Goal: Information Seeking & Learning: Learn about a topic

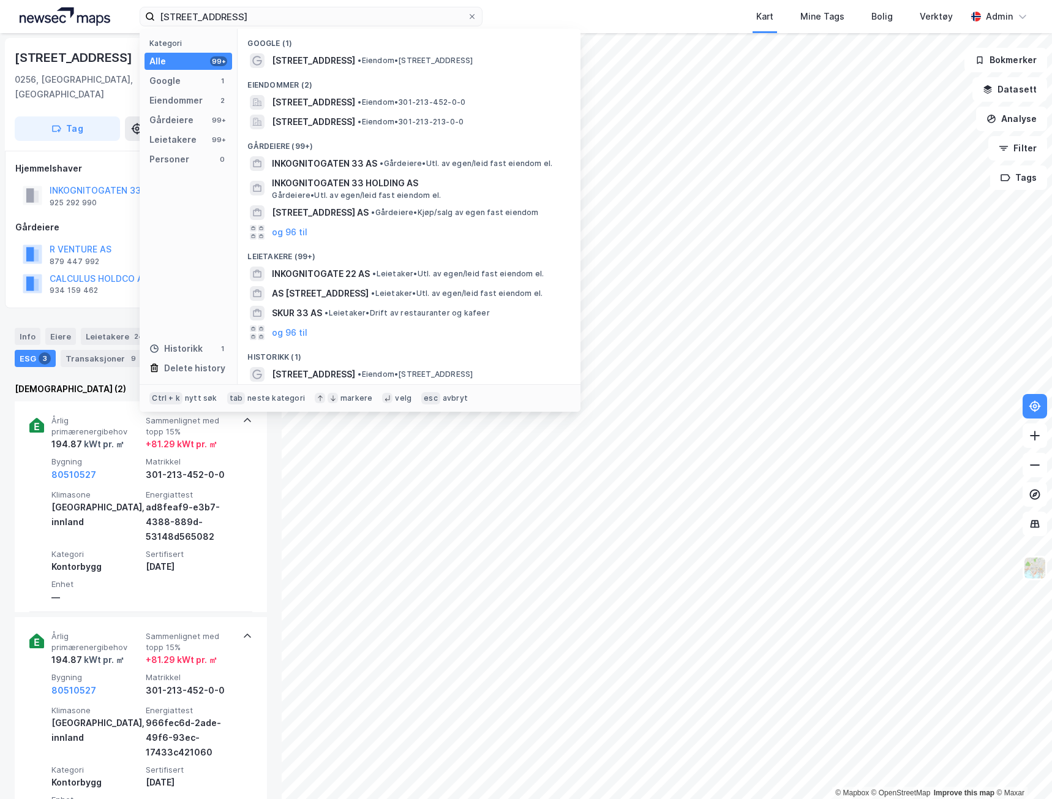
click at [121, 6] on div "[STREET_ADDRESS] Kategori Alle 99+ Google 1 Eiendommer 2 Gårdeiere 99+ Leietake…" at bounding box center [526, 16] width 1052 height 33
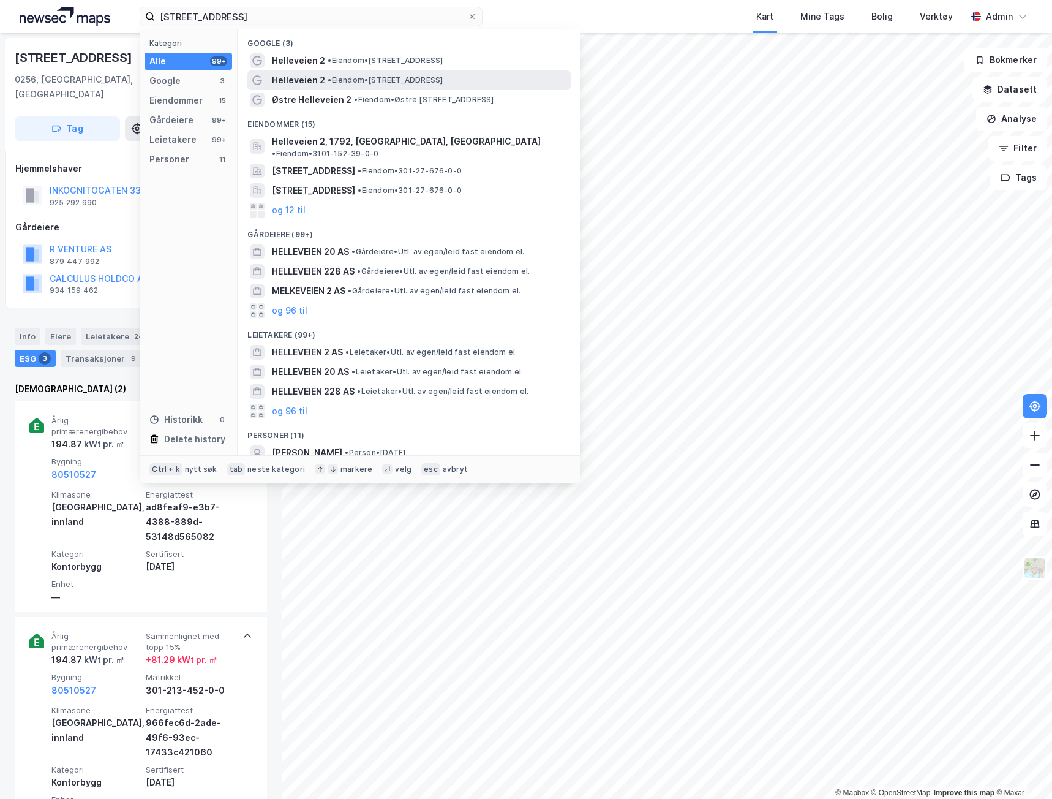
click at [426, 81] on span "• Eiendom • [STREET_ADDRESS]" at bounding box center [385, 80] width 115 height 10
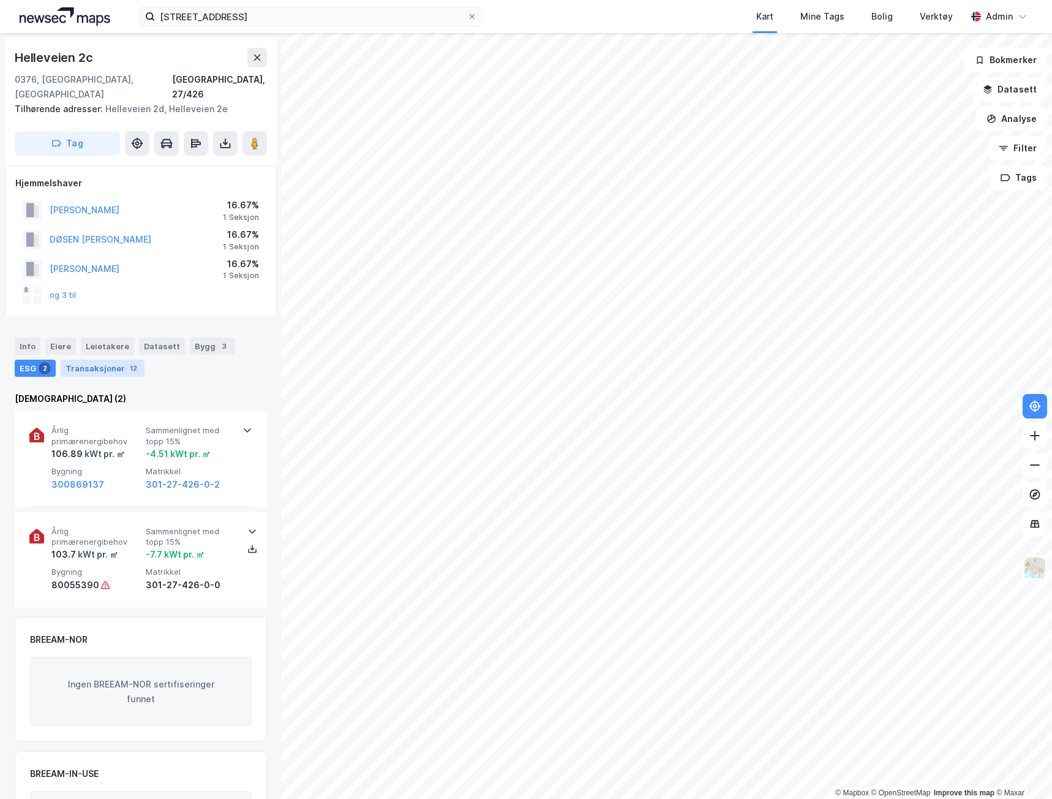
click at [89, 359] on div "Transaksjoner 12" at bounding box center [103, 367] width 84 height 17
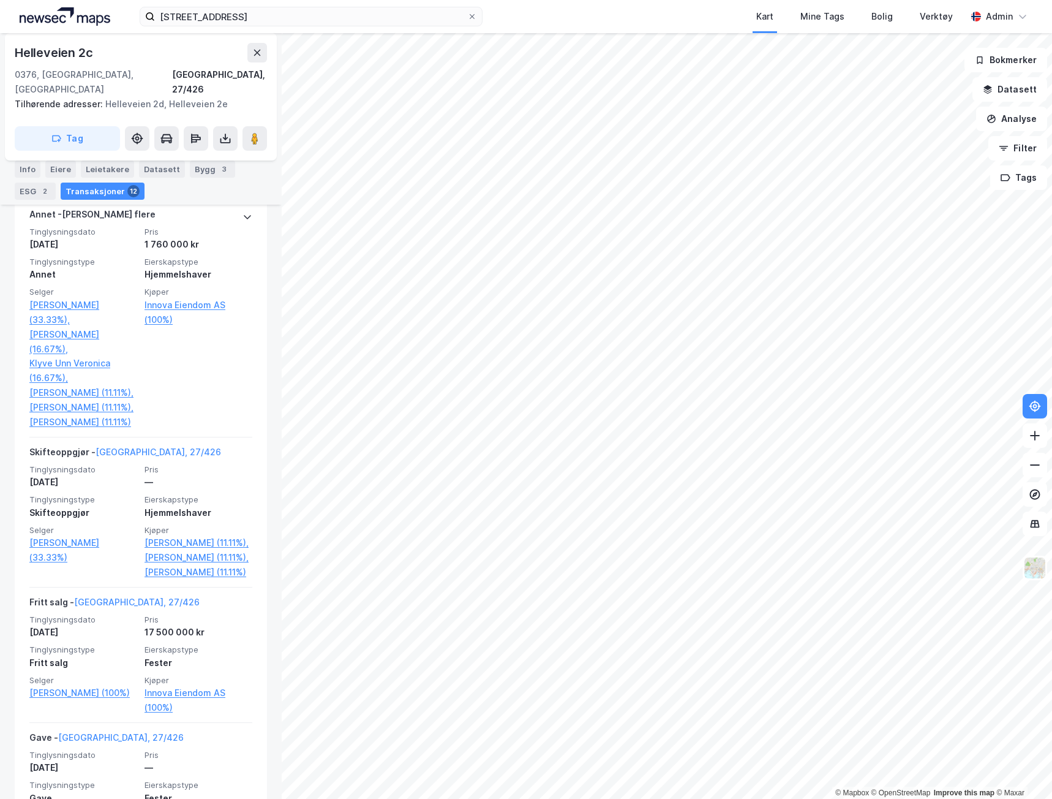
scroll to position [1041, 0]
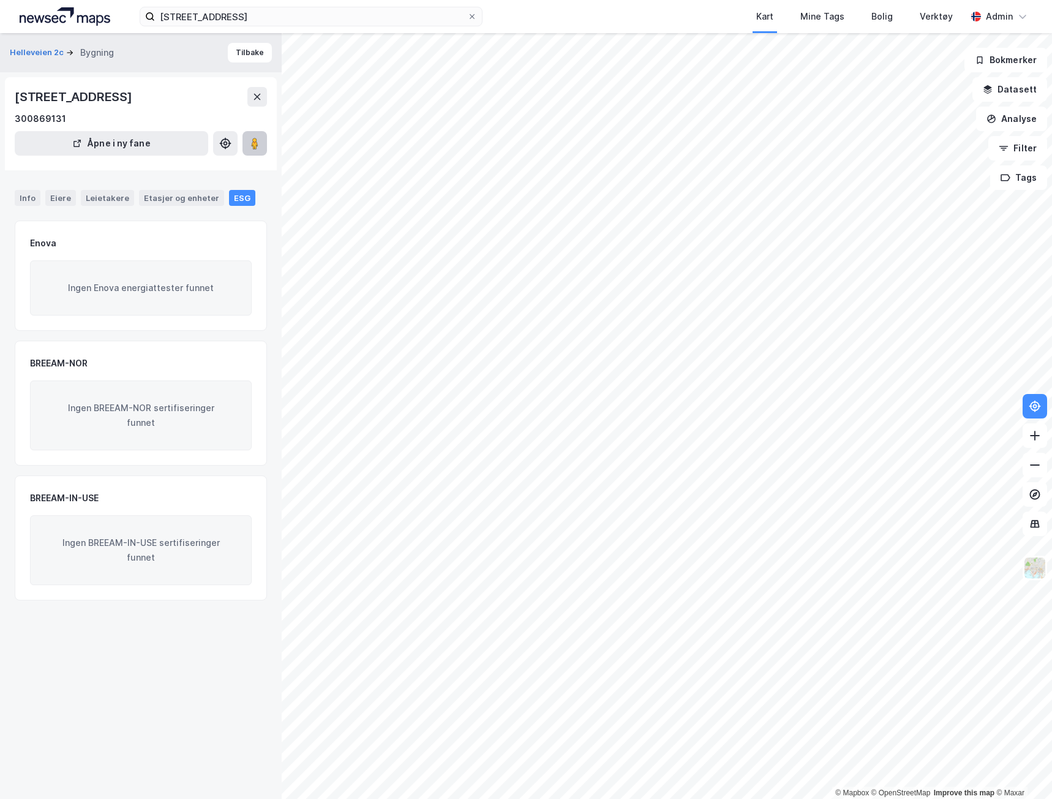
click at [253, 139] on image at bounding box center [254, 143] width 7 height 12
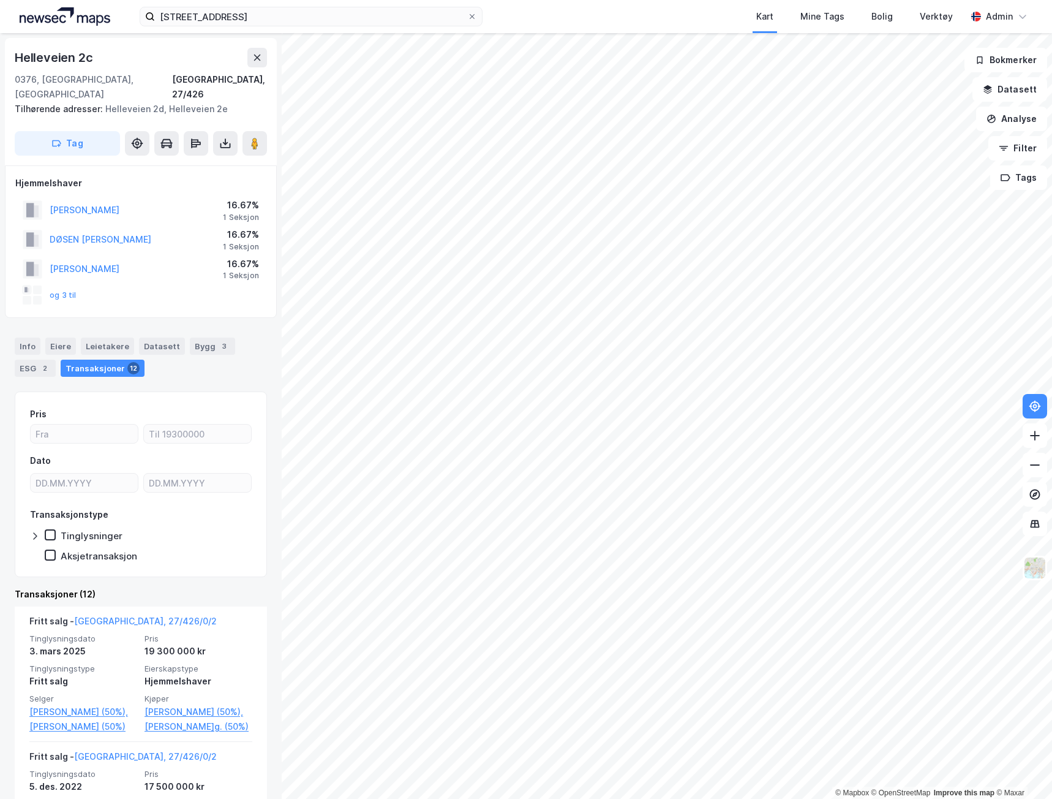
click at [76, 13] on img at bounding box center [65, 16] width 91 height 18
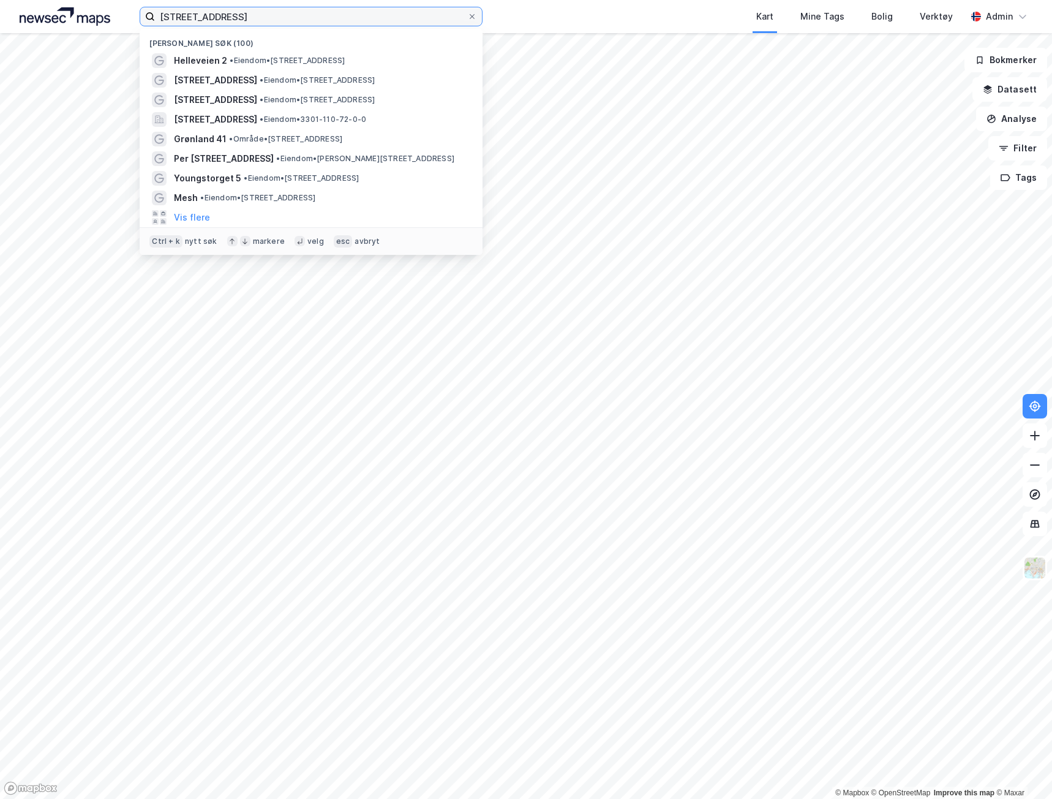
drag, startPoint x: 321, startPoint y: 17, endPoint x: 148, endPoint y: 18, distance: 173.9
click at [148, 18] on label "[STREET_ADDRESS]" at bounding box center [311, 17] width 343 height 20
paste input "Tonstad DataPark"
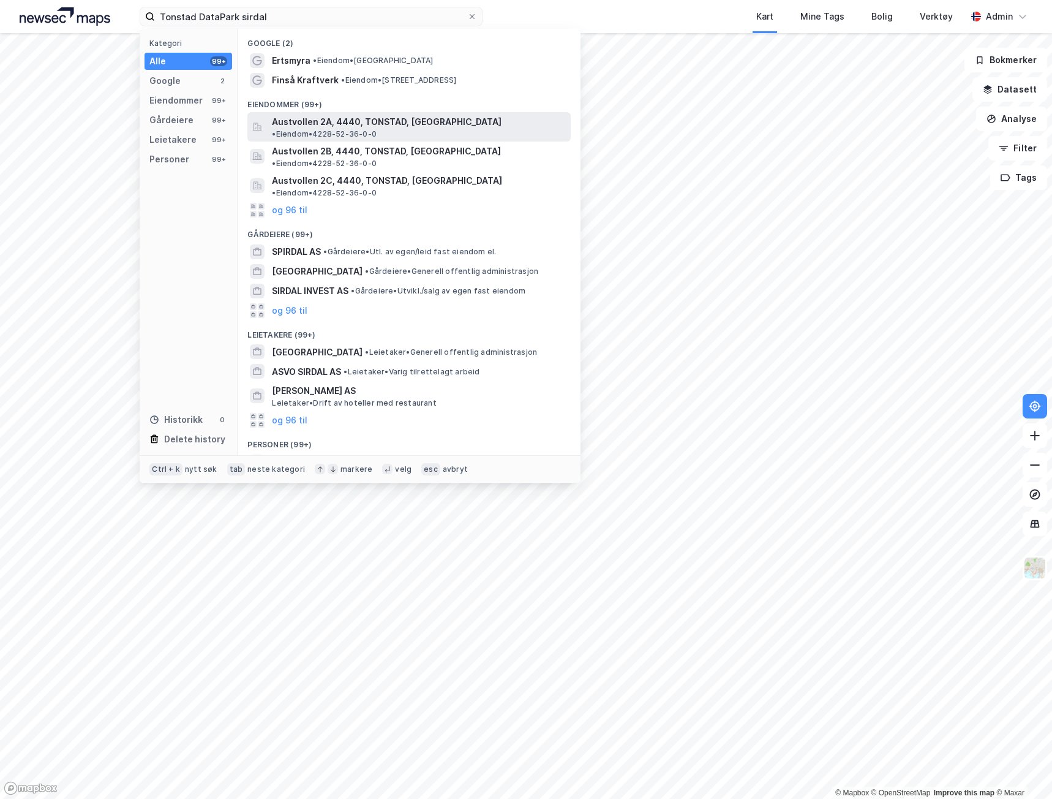
click at [298, 122] on span "Austvollen 2A, 4440, TONSTAD, [GEOGRAPHIC_DATA]" at bounding box center [387, 122] width 230 height 15
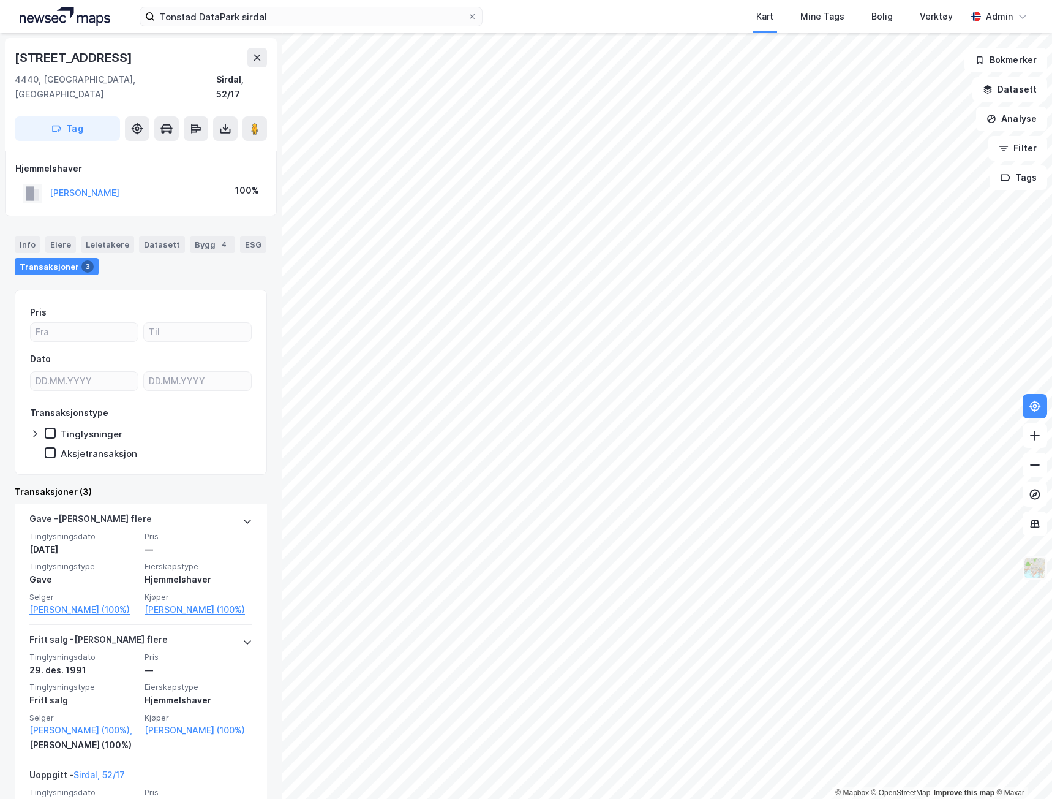
click at [1037, 573] on img at bounding box center [1034, 567] width 23 height 23
click at [626, 29] on div "Tonstad DataPark sirdal Kart Mine Tags Bolig Verktøy Admin © Mapbox © OpenStree…" at bounding box center [526, 399] width 1052 height 799
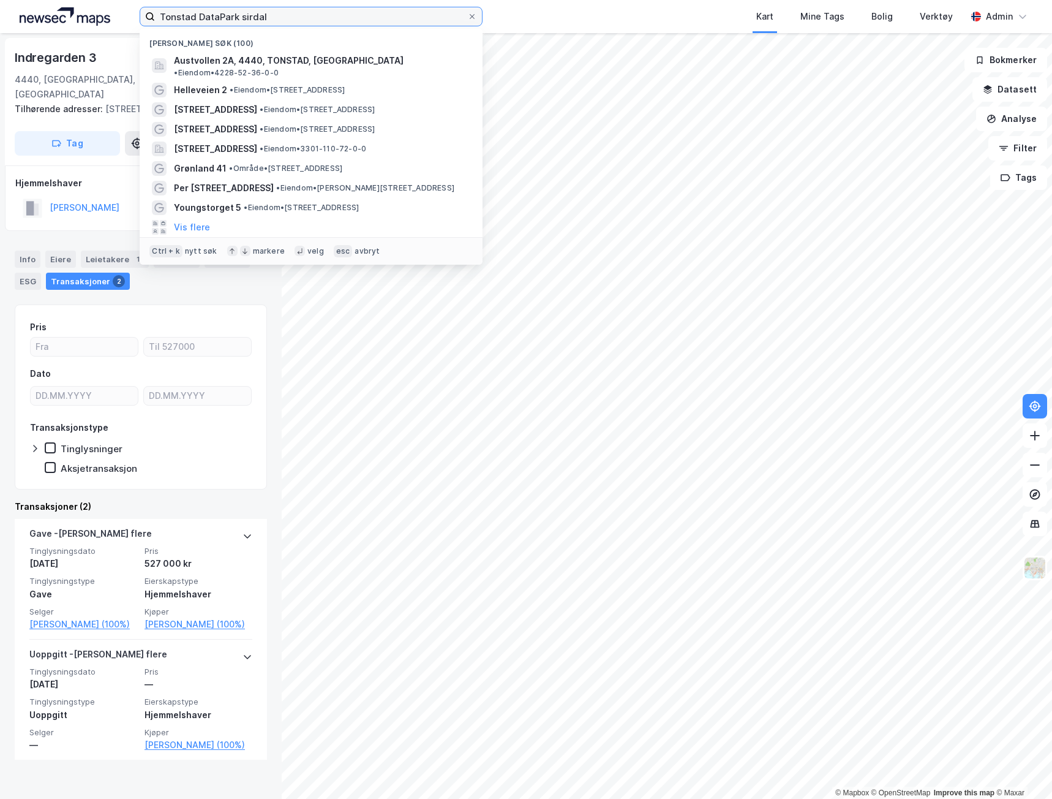
drag, startPoint x: 340, startPoint y: 17, endPoint x: -1, endPoint y: -10, distance: 342.2
click at [0, 0] on html "Tonstad DataPark [PERSON_NAME] søk (100) Austvollen 2A, 4440, [GEOGRAPHIC_DATA]…" at bounding box center [526, 399] width 1052 height 799
paste input "ronstad DataPark"
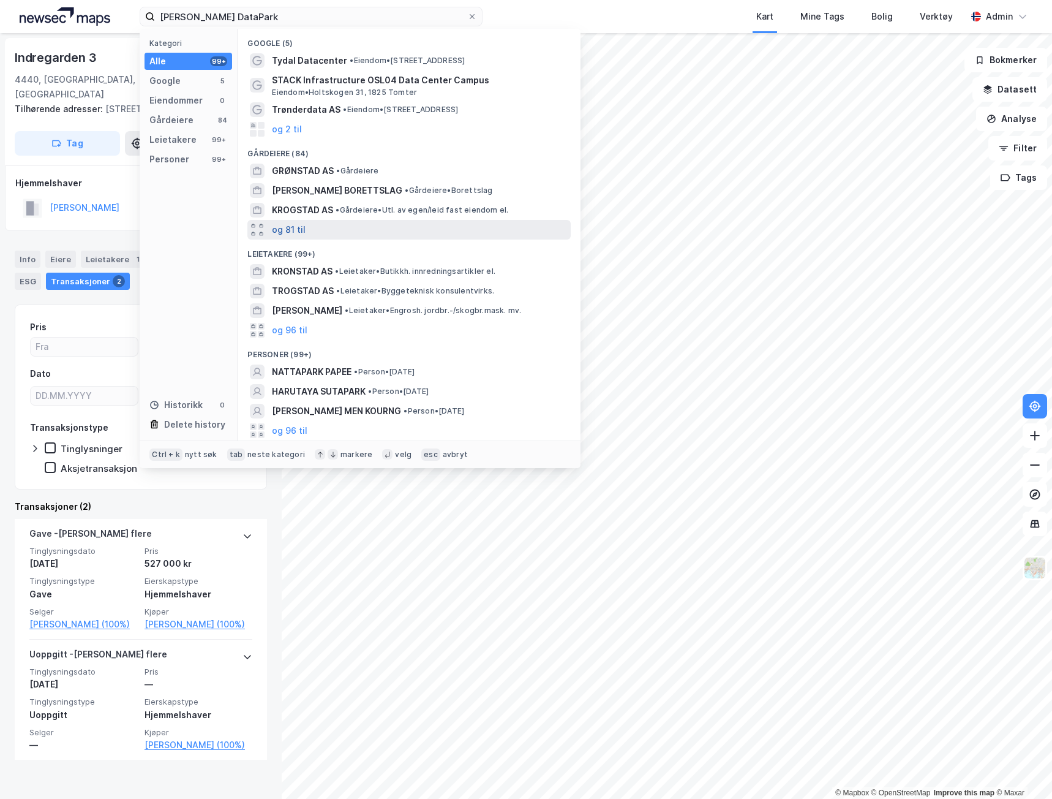
click at [290, 231] on button "og 81 til" at bounding box center [289, 229] width 34 height 15
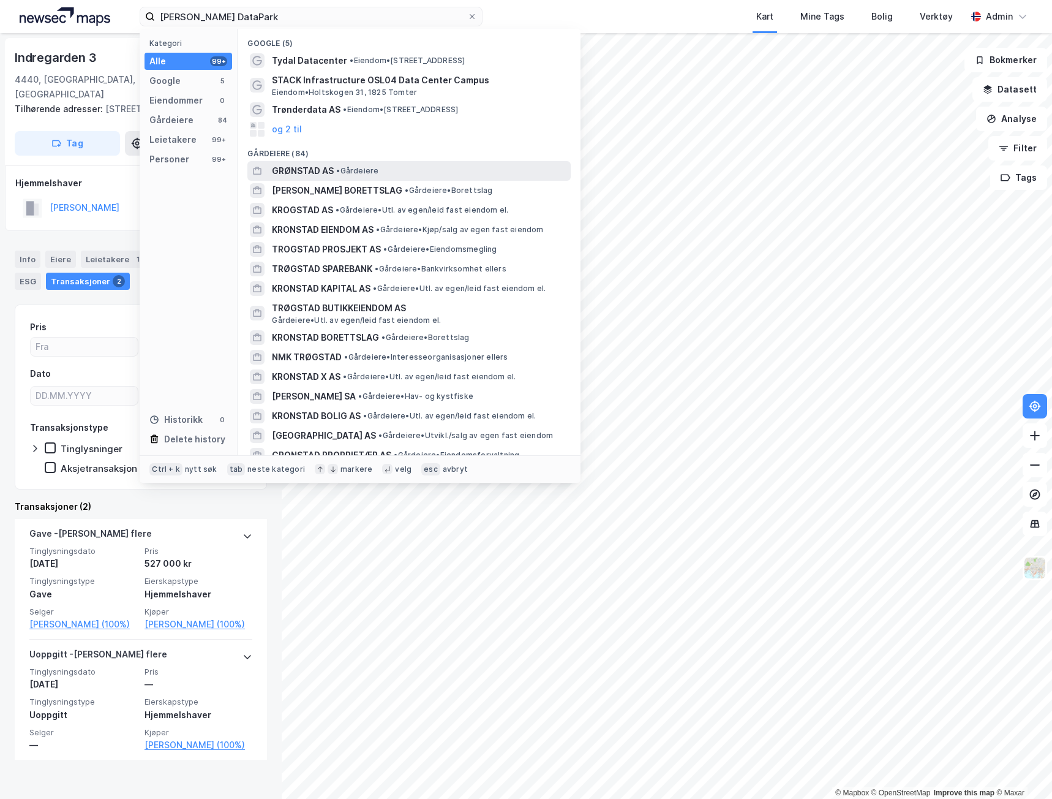
click at [291, 164] on span "GRØNSTAD AS" at bounding box center [303, 171] width 62 height 15
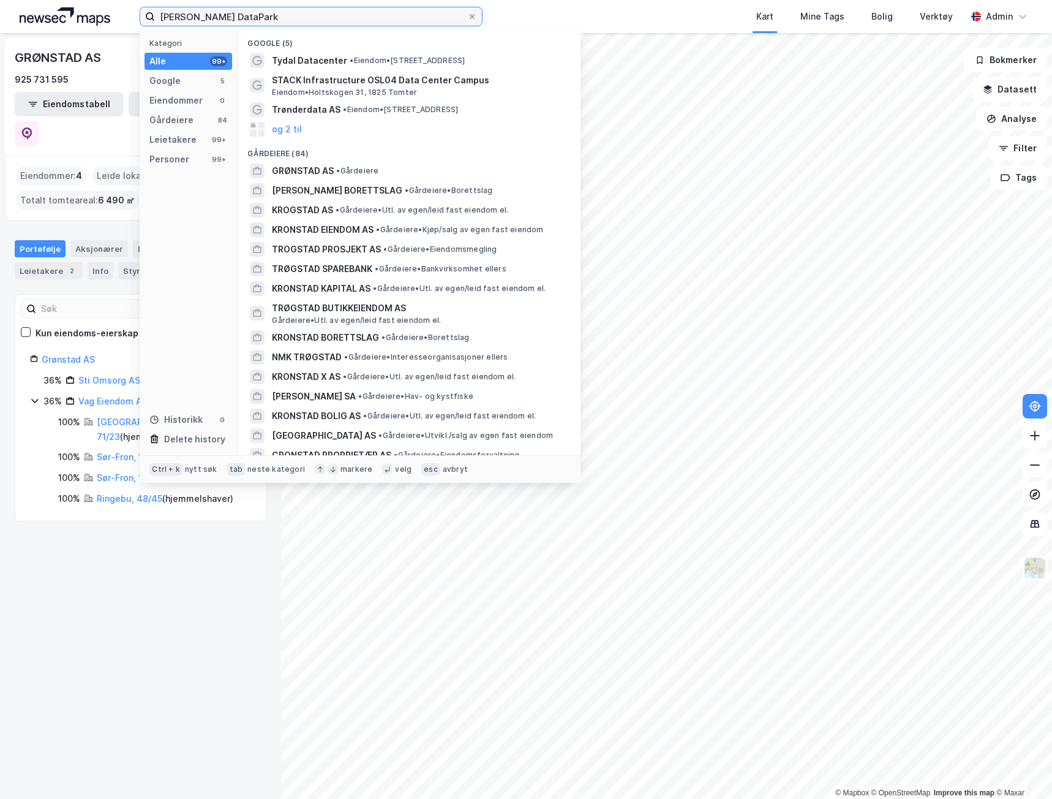
drag, startPoint x: 240, startPoint y: 18, endPoint x: 110, endPoint y: -7, distance: 132.8
click at [110, 0] on html "[PERSON_NAME] DataPark Kategori Alle 99+ Google 5 Eiendommer 0 Gårdeiere 84 Lei…" at bounding box center [526, 399] width 1052 height 799
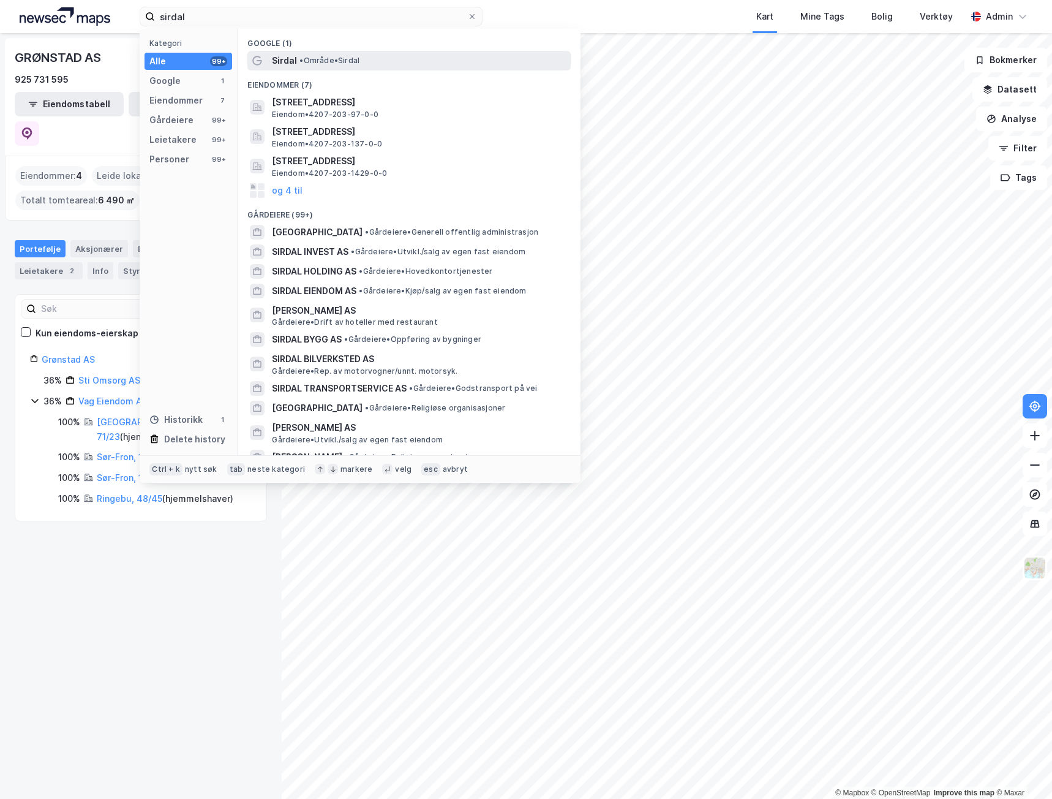
click at [483, 59] on div "Sirdal • Område • [GEOGRAPHIC_DATA]" at bounding box center [420, 60] width 296 height 15
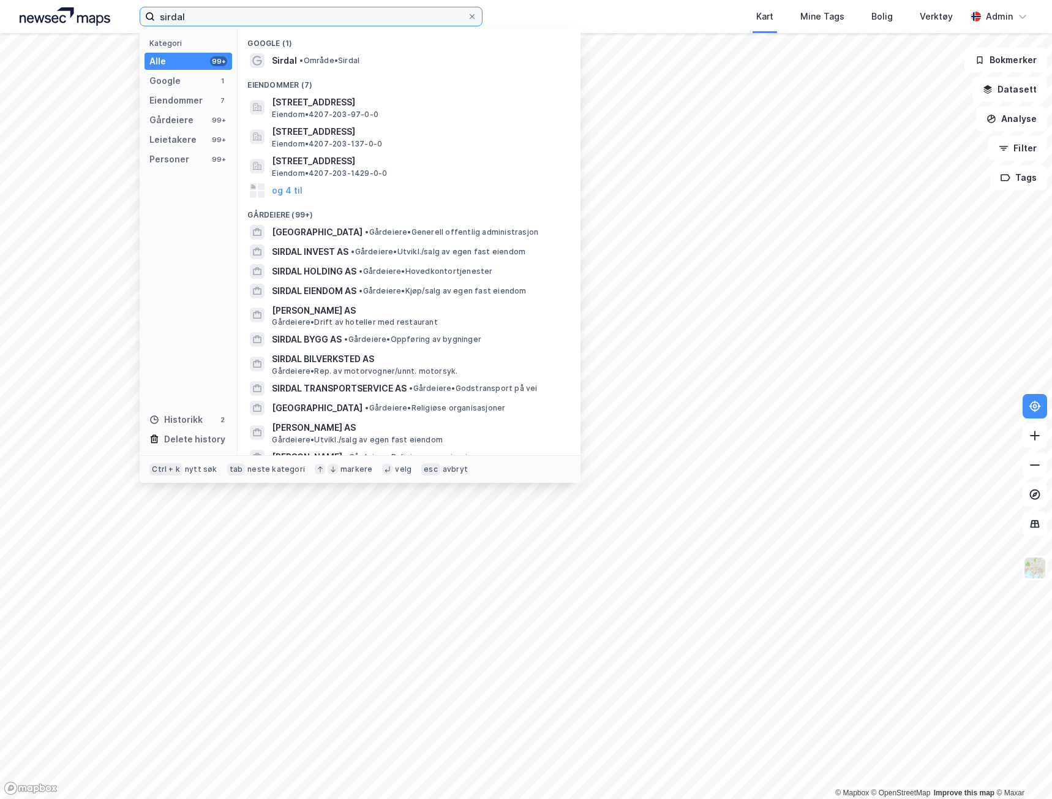
click at [274, 18] on input "sirdal" at bounding box center [311, 16] width 312 height 18
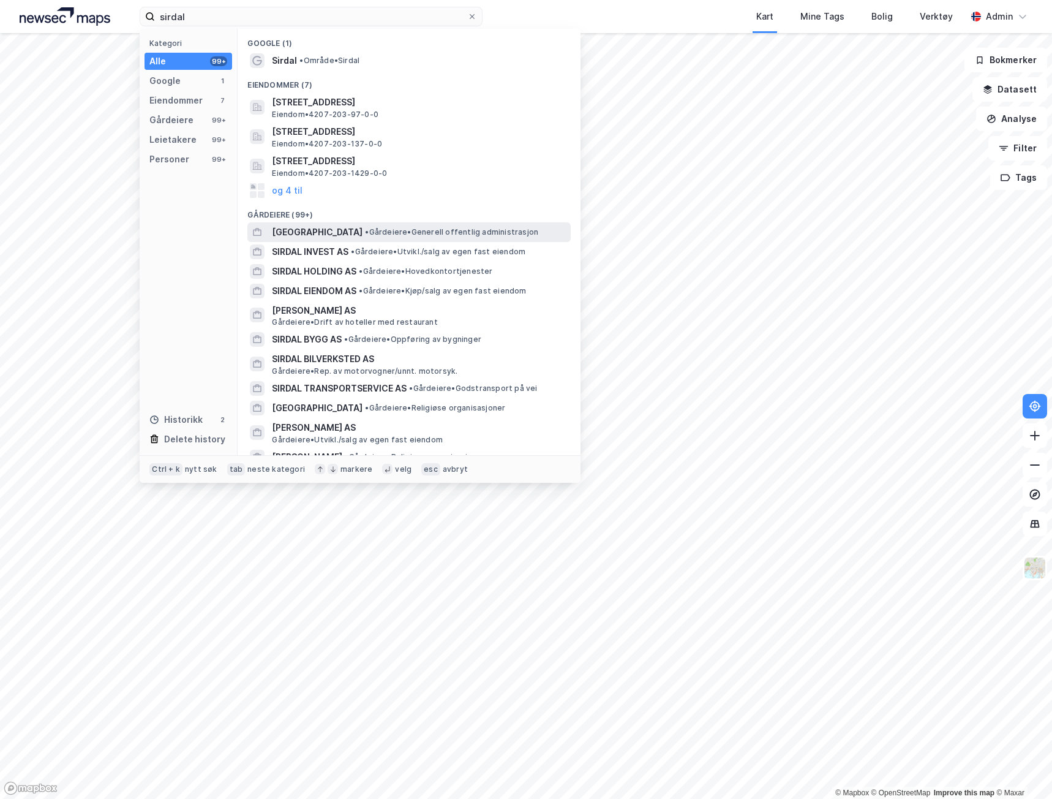
click at [348, 235] on span "[GEOGRAPHIC_DATA]" at bounding box center [317, 232] width 91 height 15
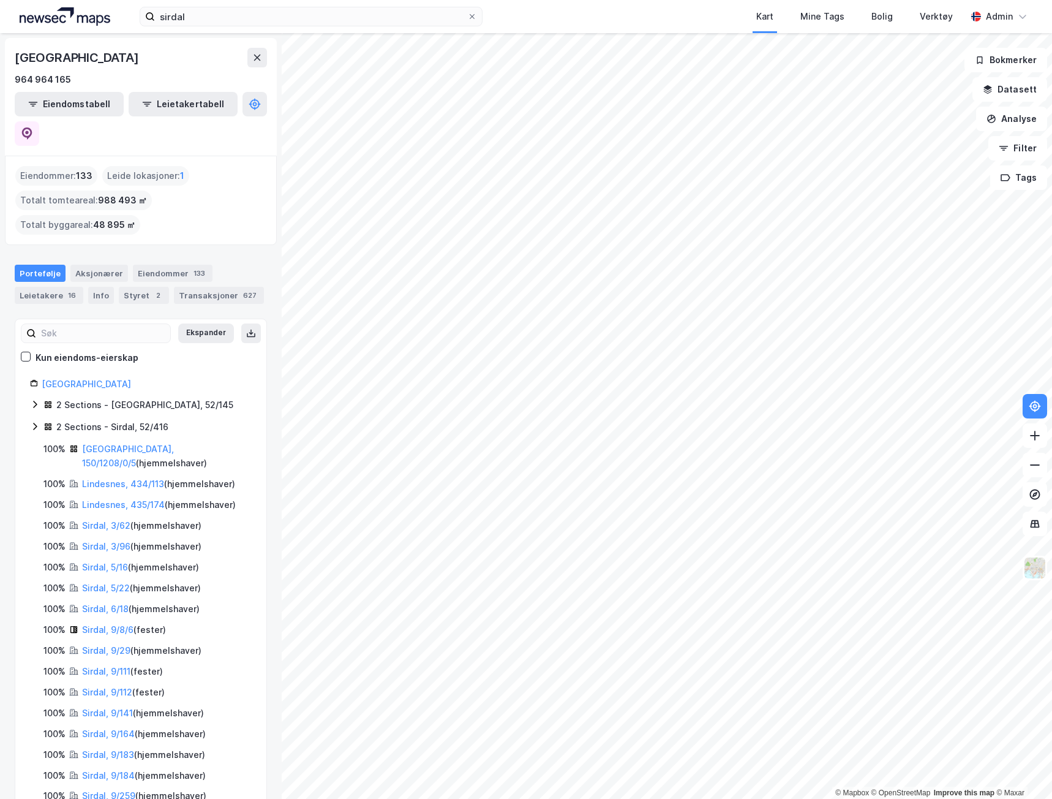
click at [85, 17] on img at bounding box center [65, 16] width 91 height 18
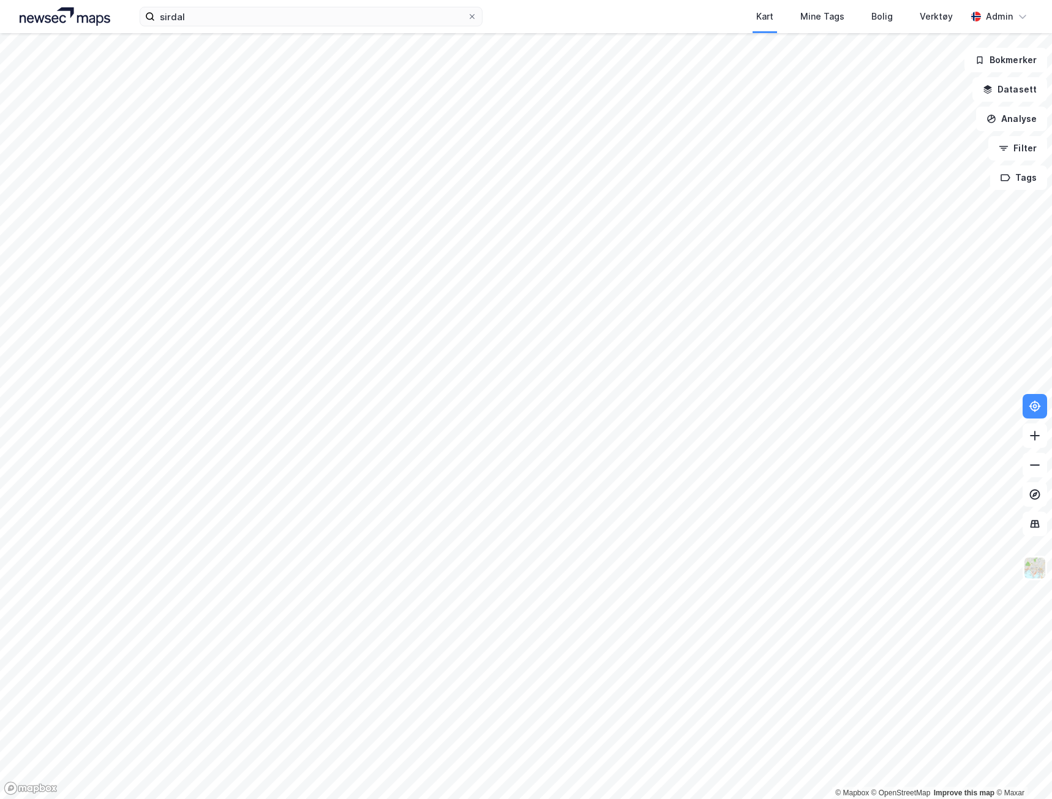
click at [217, 32] on div "sirdal Kart Mine Tags Bolig Verktøy Admin" at bounding box center [526, 16] width 1052 height 33
click at [216, 15] on input "sirdal" at bounding box center [311, 16] width 312 height 18
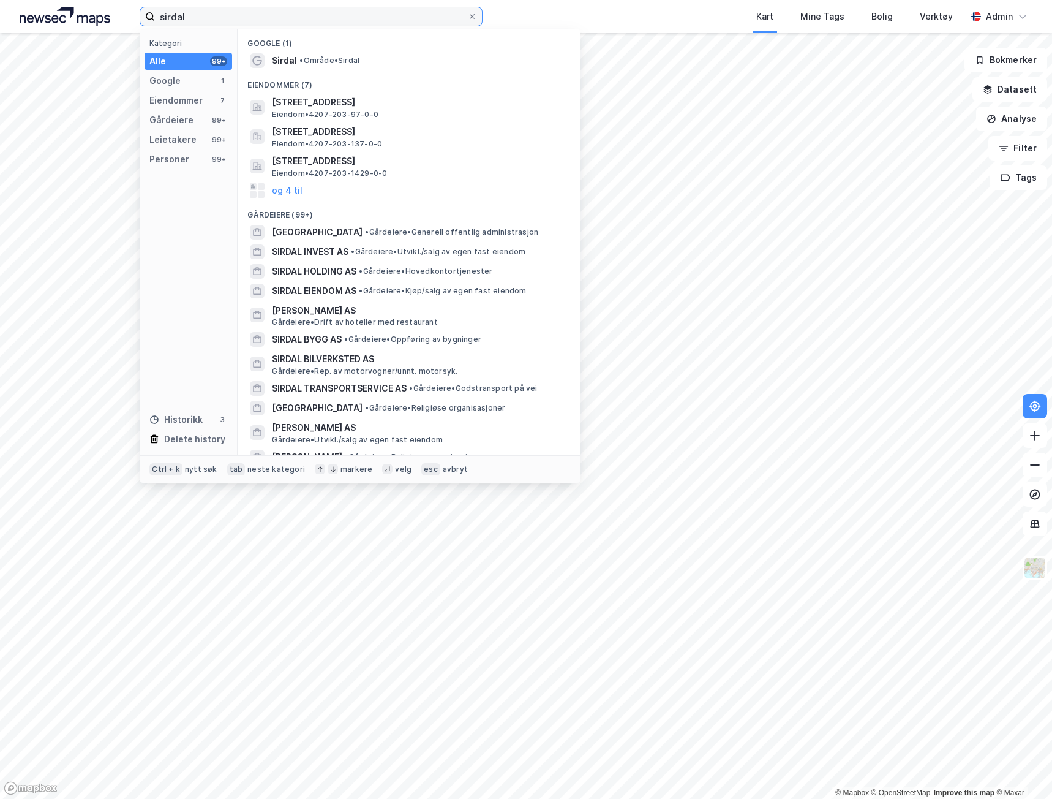
click at [291, 21] on input "sirdal" at bounding box center [311, 16] width 312 height 18
drag, startPoint x: 291, startPoint y: 21, endPoint x: 115, endPoint y: -2, distance: 178.0
click at [115, 0] on html "sirdal Kategori Alle 99+ Google 1 Eiendommer 7 Gårdeiere 99+ Leietakere 99+ Per…" at bounding box center [526, 399] width 1052 height 799
paste input "[PERSON_NAME]"
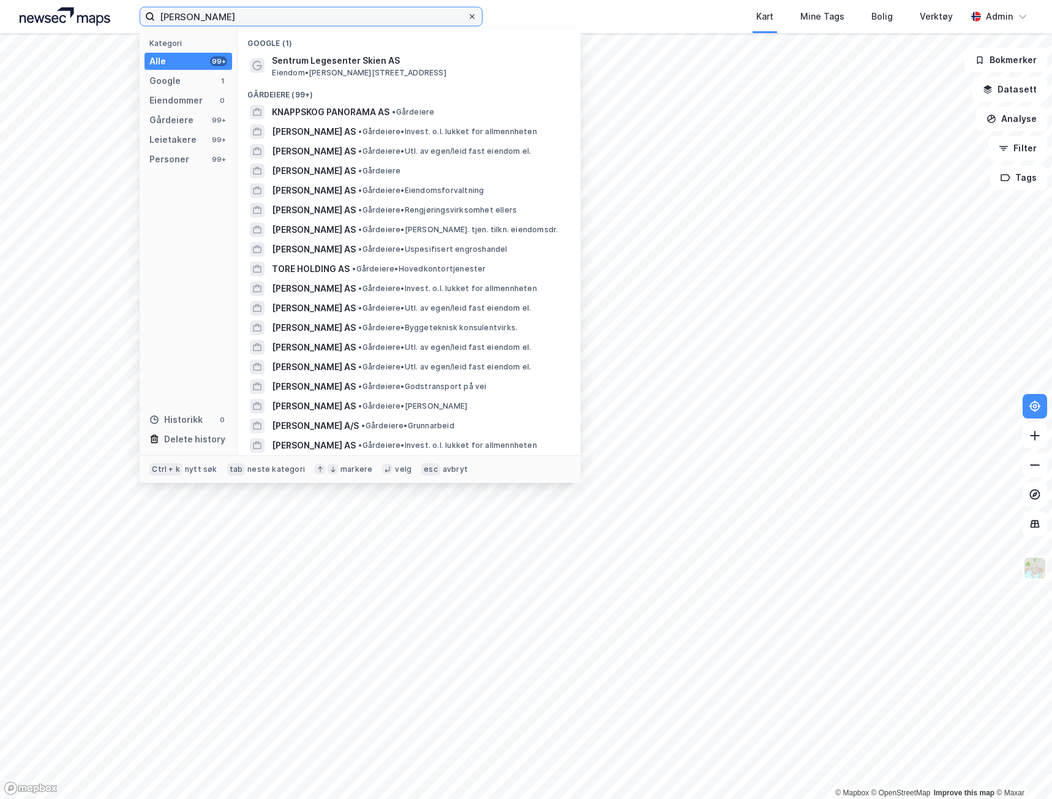
type input "[PERSON_NAME]"
click at [473, 13] on icon at bounding box center [471, 16] width 7 height 7
click at [467, 13] on input "[PERSON_NAME]" at bounding box center [311, 16] width 312 height 18
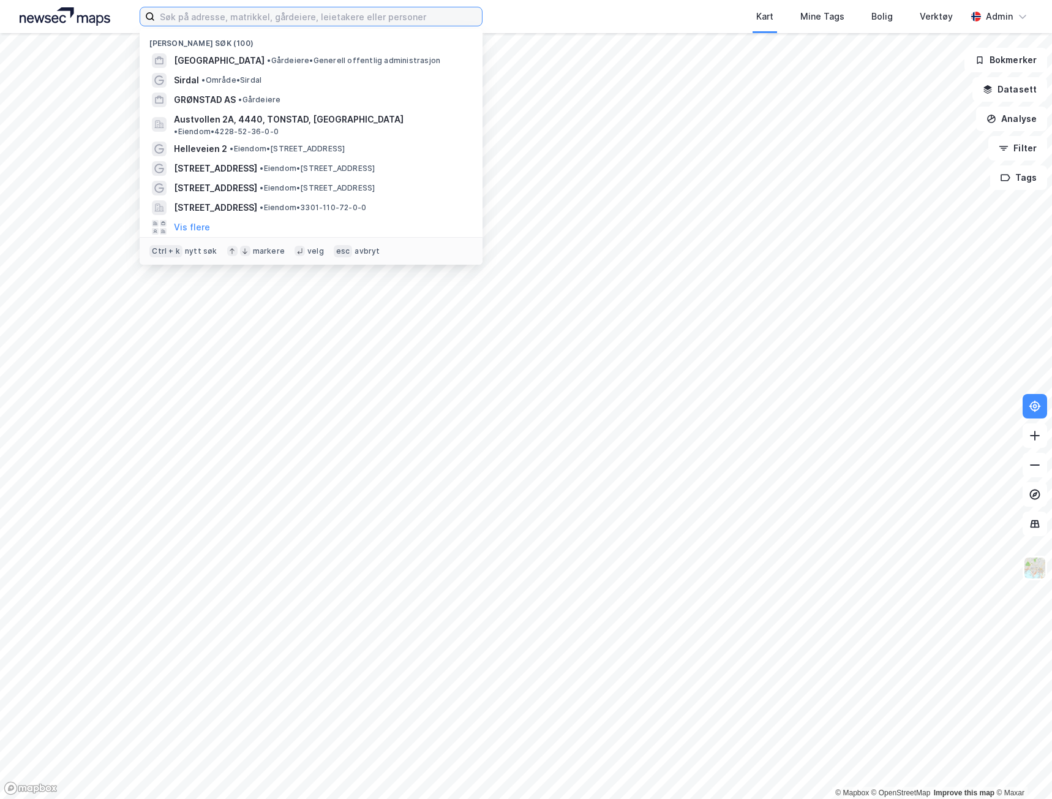
click at [359, 20] on input at bounding box center [318, 16] width 327 height 18
paste input "Ertsmyra"
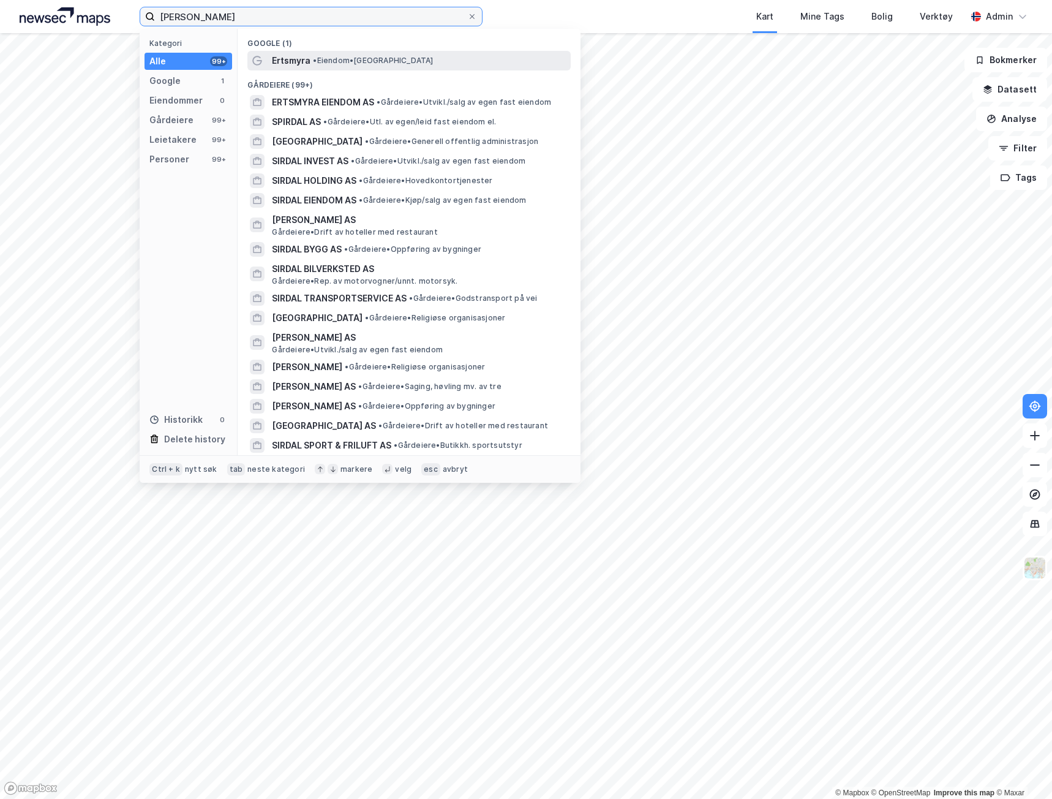
type input "[PERSON_NAME]"
click at [347, 56] on span "• Eiendom • [GEOGRAPHIC_DATA]" at bounding box center [373, 61] width 120 height 10
